Goal: Information Seeking & Learning: Compare options

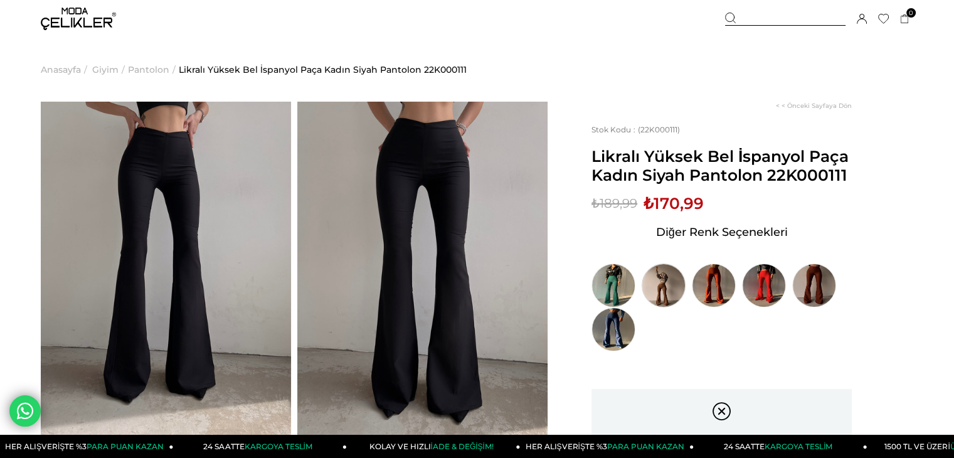
click at [667, 279] on img at bounding box center [664, 286] width 44 height 44
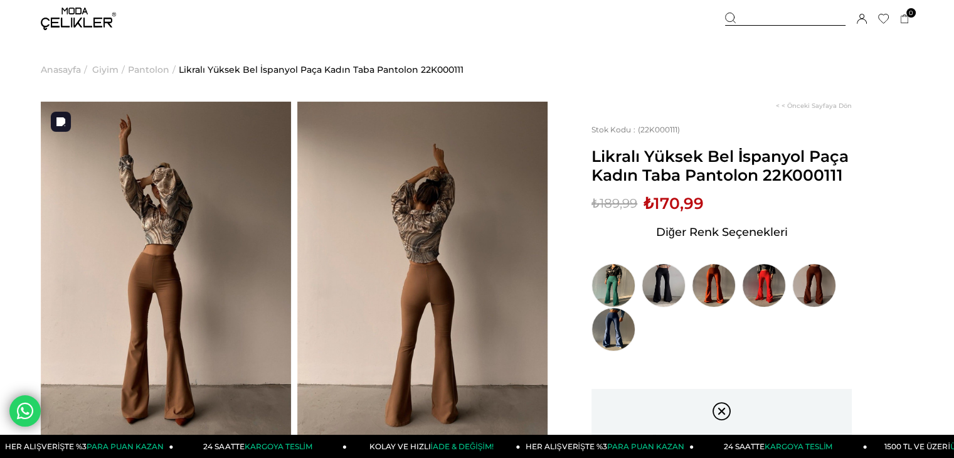
click at [266, 259] on img at bounding box center [166, 269] width 250 height 334
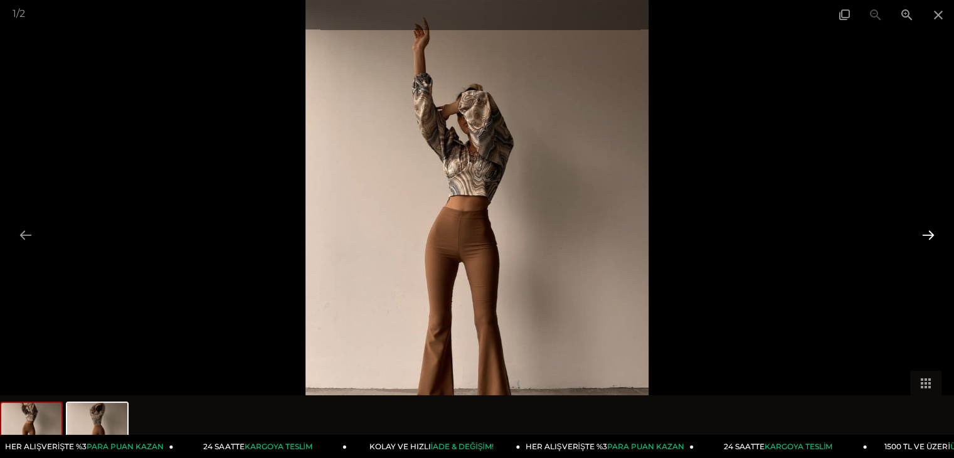
click at [924, 230] on button at bounding box center [928, 235] width 26 height 24
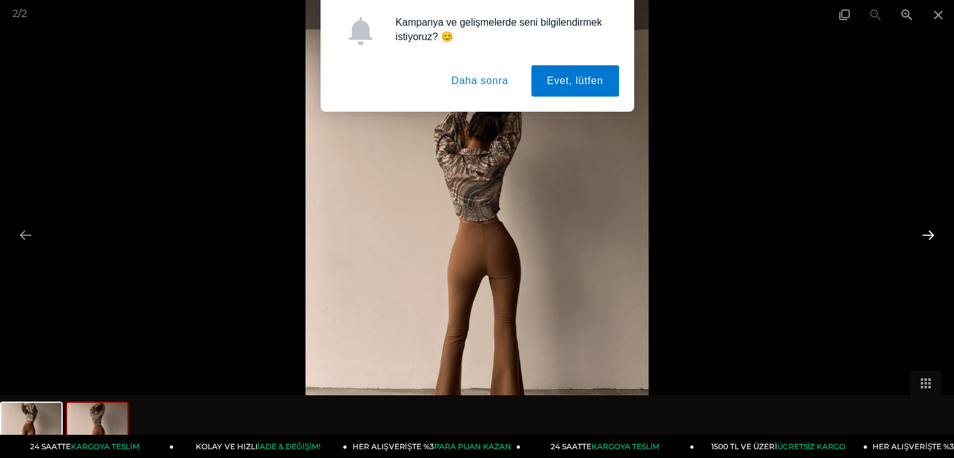
click at [924, 230] on button at bounding box center [928, 235] width 26 height 24
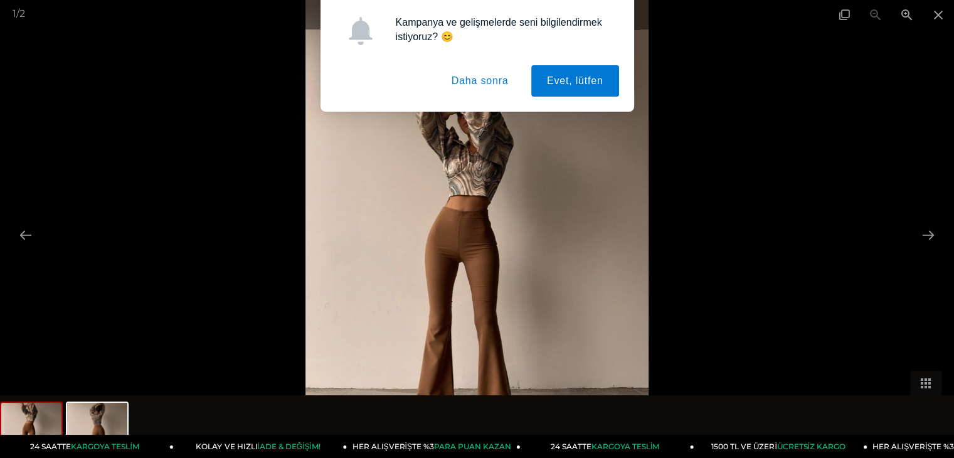
click at [482, 86] on button "Daha sonra" at bounding box center [480, 80] width 88 height 31
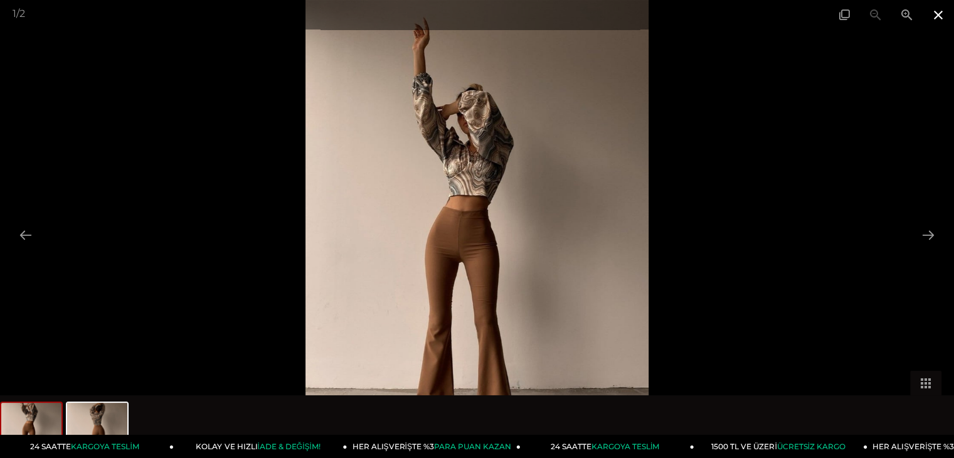
click at [934, 11] on span at bounding box center [938, 14] width 31 height 29
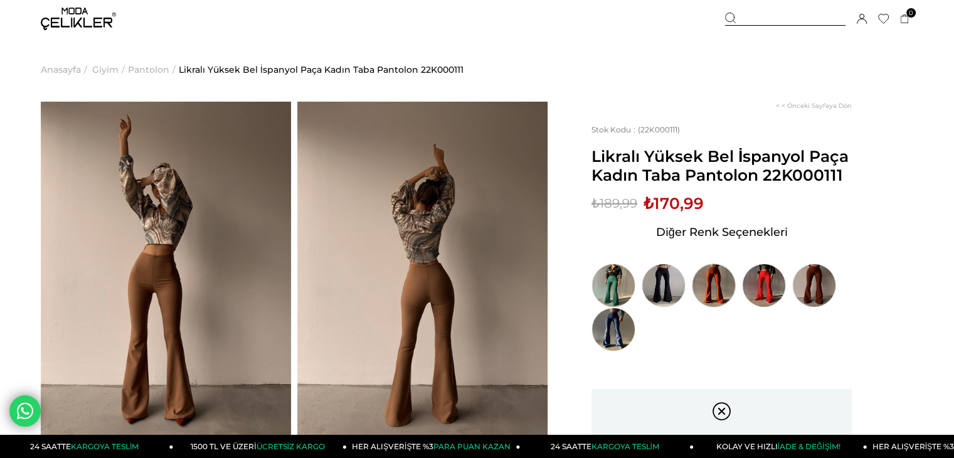
click at [719, 286] on img at bounding box center [714, 286] width 44 height 44
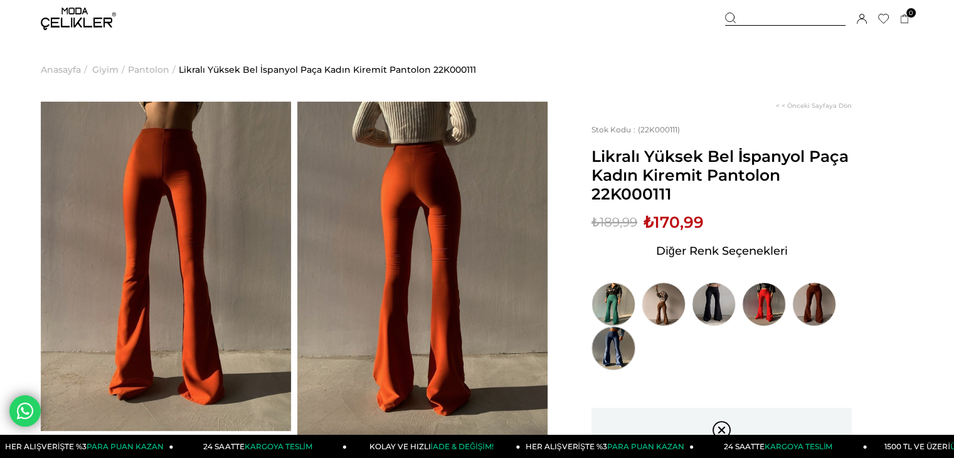
click at [624, 342] on img at bounding box center [614, 348] width 44 height 44
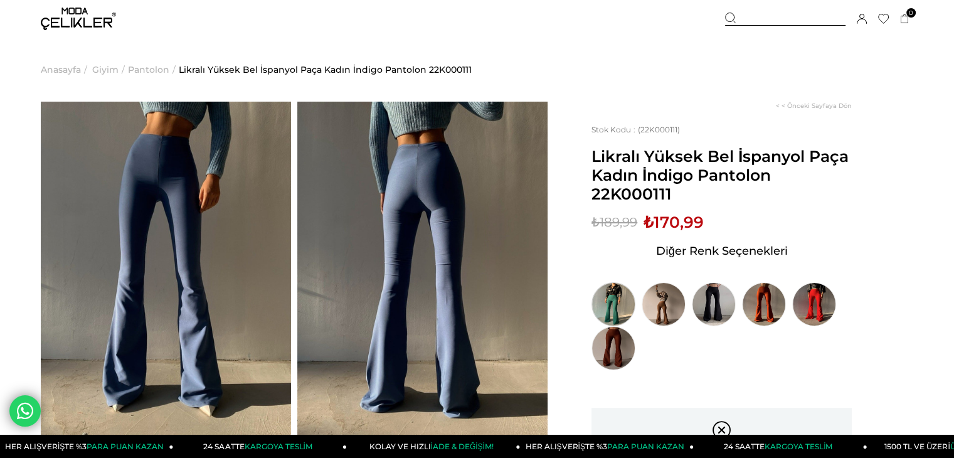
click at [616, 304] on img at bounding box center [614, 304] width 44 height 44
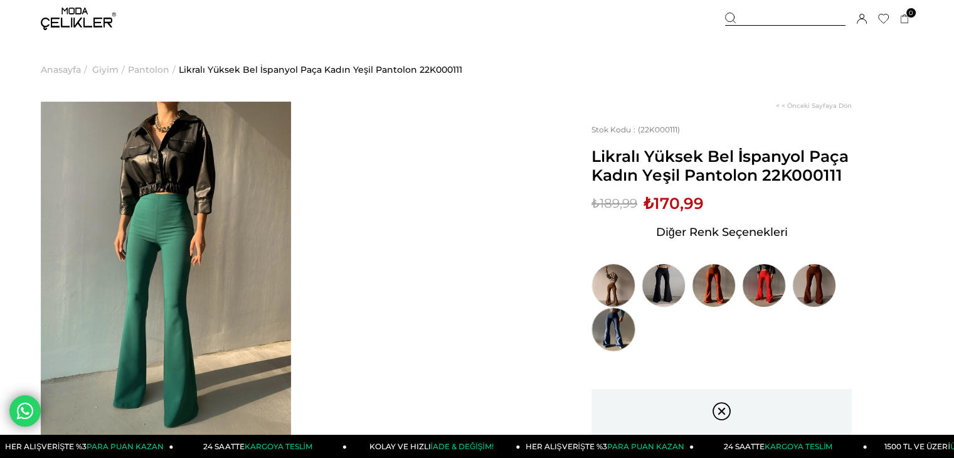
click at [617, 322] on img at bounding box center [614, 329] width 44 height 44
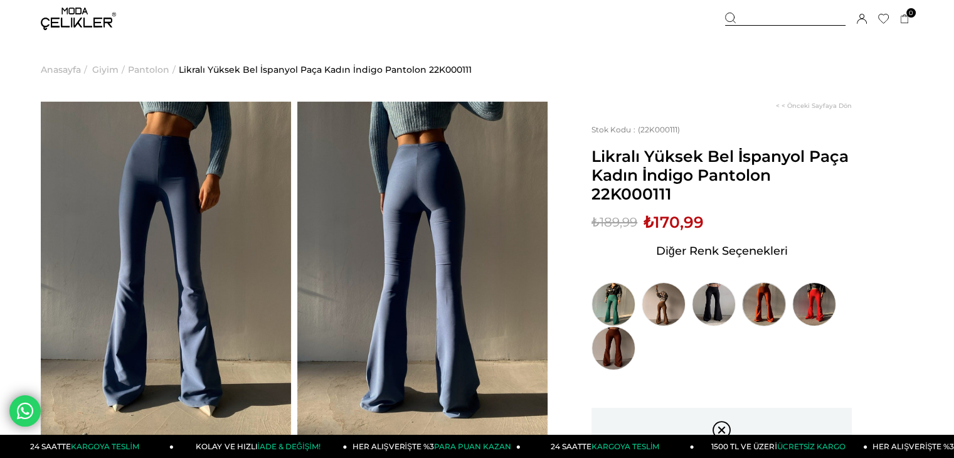
click at [753, 299] on img at bounding box center [764, 304] width 44 height 44
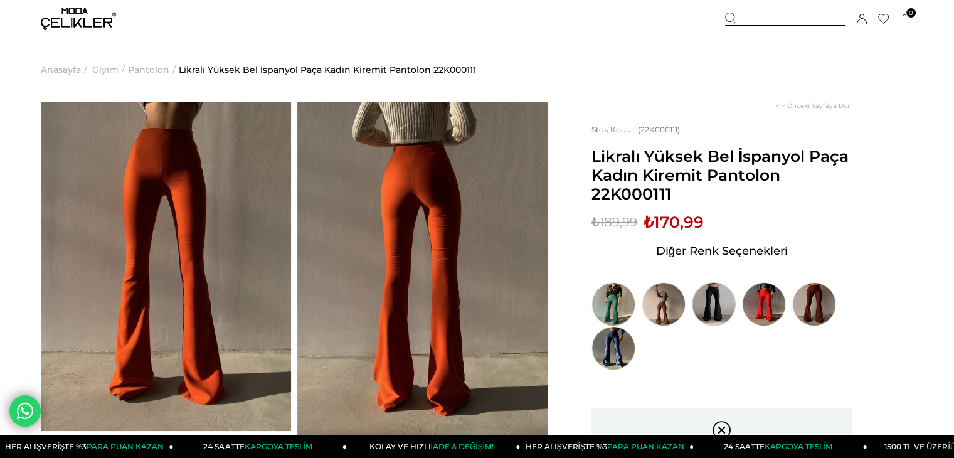
click at [719, 309] on img at bounding box center [714, 304] width 44 height 44
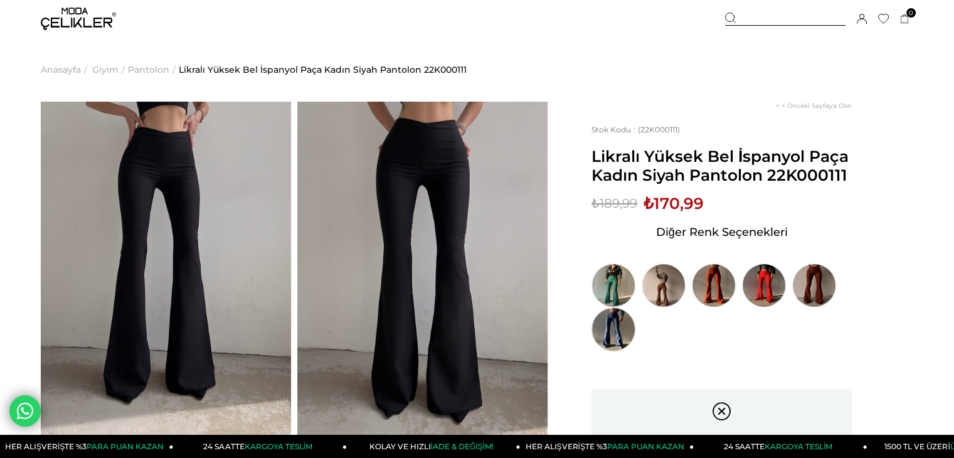
click at [615, 332] on img at bounding box center [614, 329] width 44 height 44
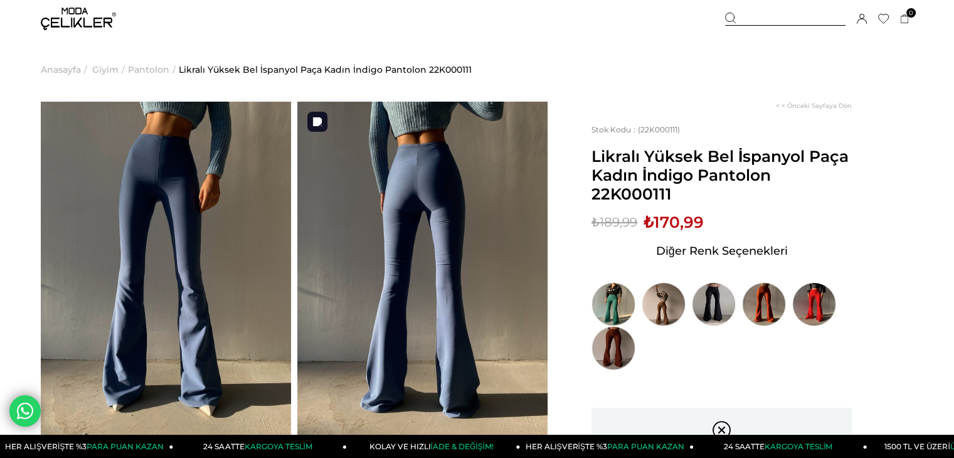
click at [358, 193] on img at bounding box center [422, 269] width 250 height 334
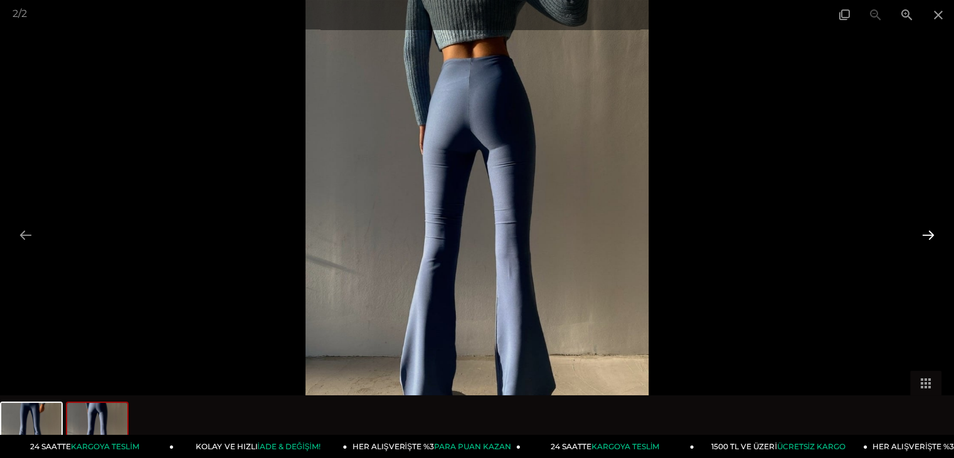
click at [934, 230] on button at bounding box center [928, 235] width 26 height 24
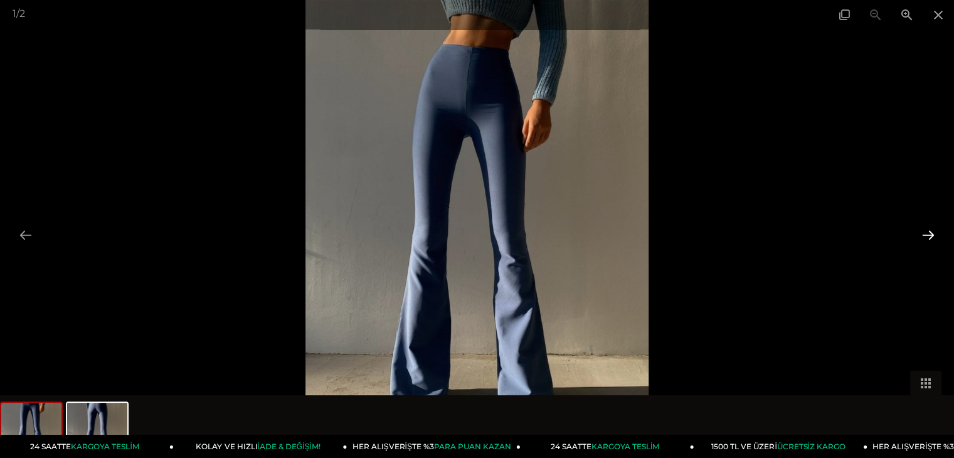
click at [927, 229] on button at bounding box center [928, 235] width 26 height 24
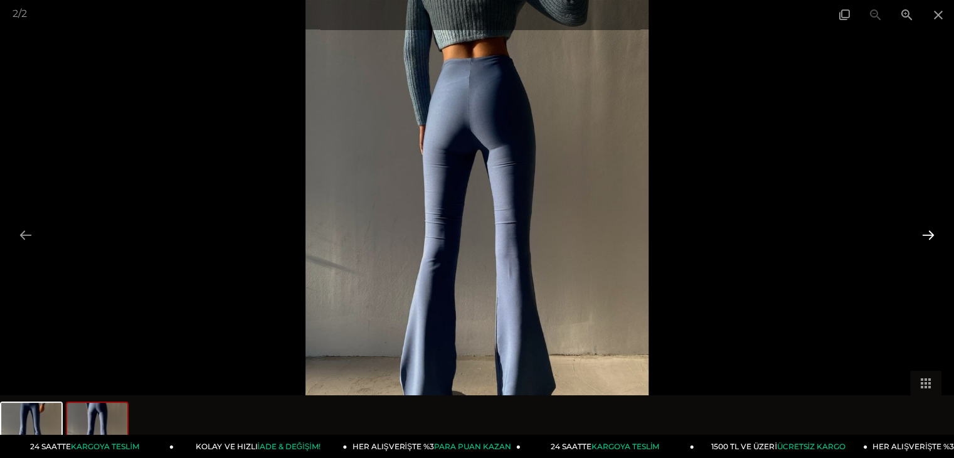
click at [920, 225] on button at bounding box center [928, 235] width 26 height 24
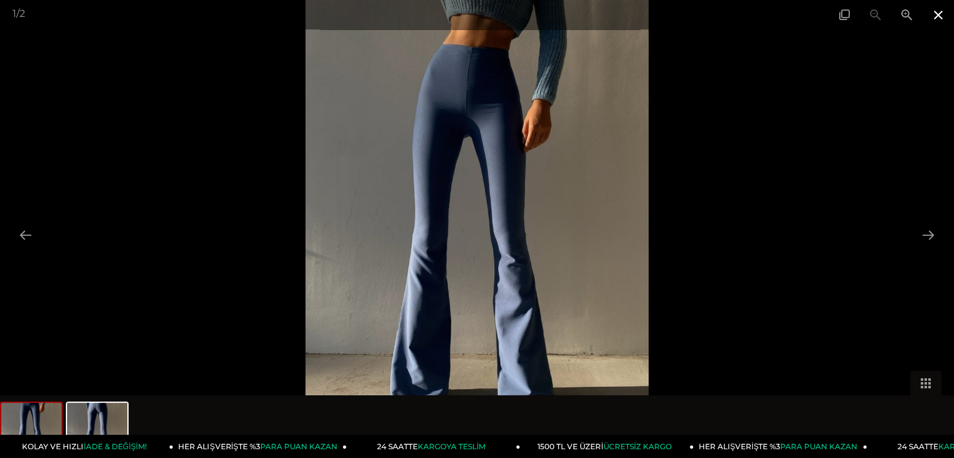
click at [930, 11] on span at bounding box center [938, 14] width 31 height 29
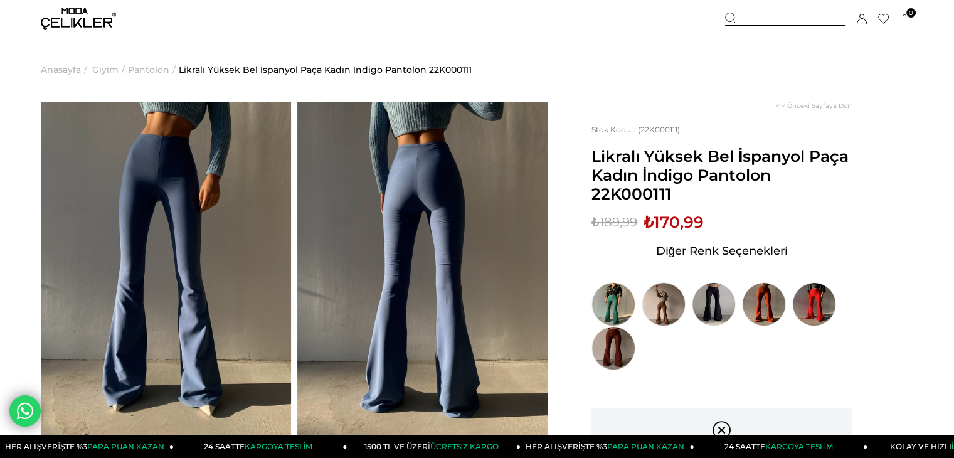
click at [70, 22] on img at bounding box center [78, 19] width 75 height 23
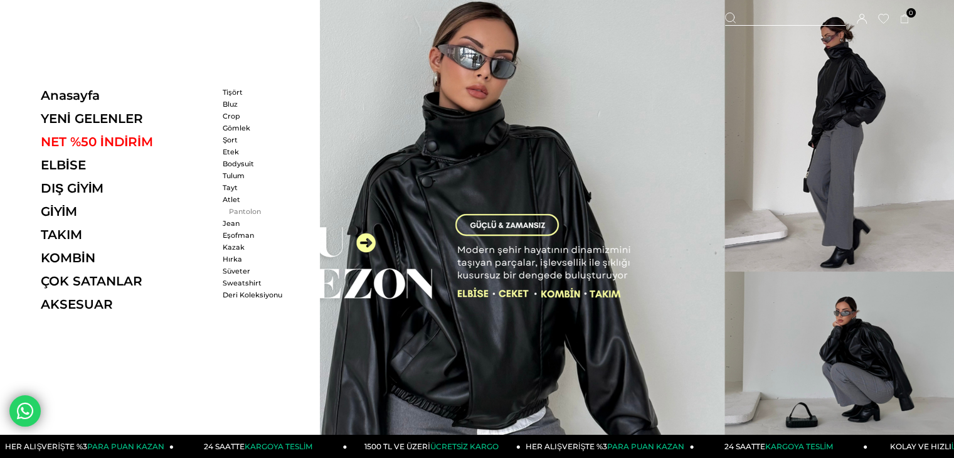
click at [241, 207] on link "Pantolon" at bounding box center [259, 211] width 72 height 9
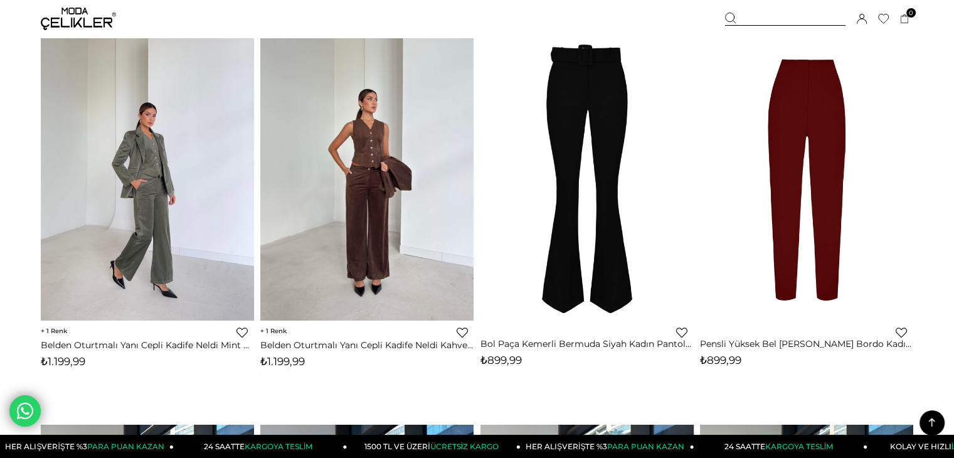
scroll to position [502, 0]
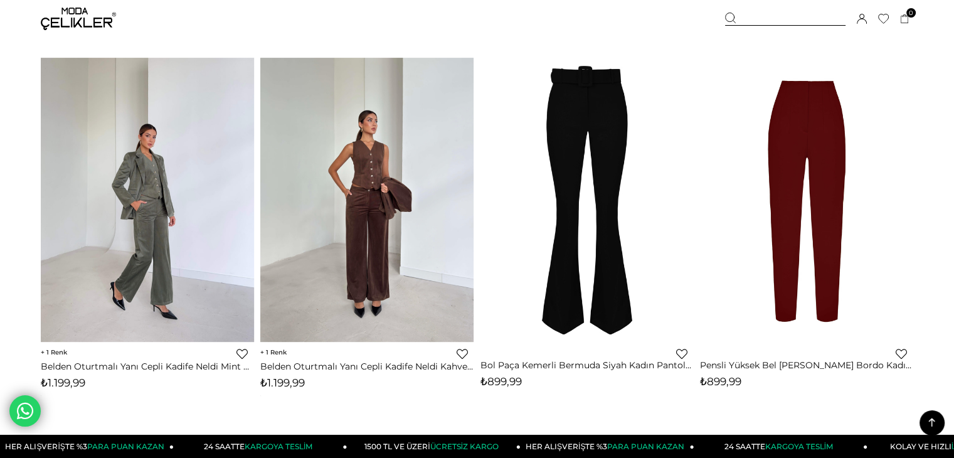
click at [590, 273] on img at bounding box center [587, 200] width 213 height 320
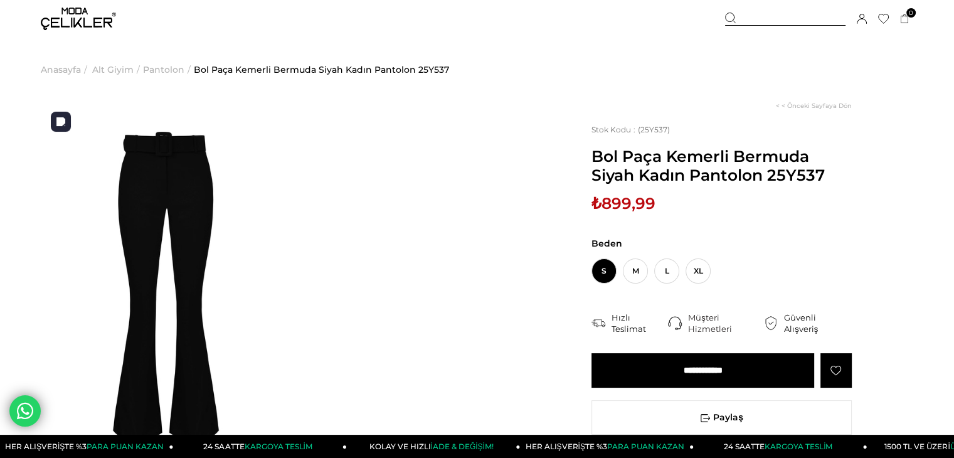
click at [186, 182] on img at bounding box center [166, 289] width 250 height 375
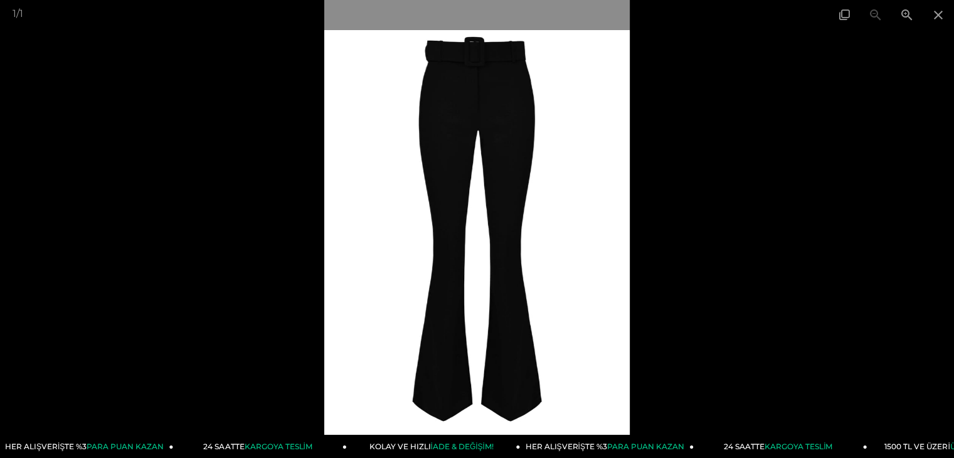
click at [610, 149] on img at bounding box center [477, 229] width 306 height 458
click at [940, 7] on span at bounding box center [938, 14] width 31 height 29
